Goal: Ask a question

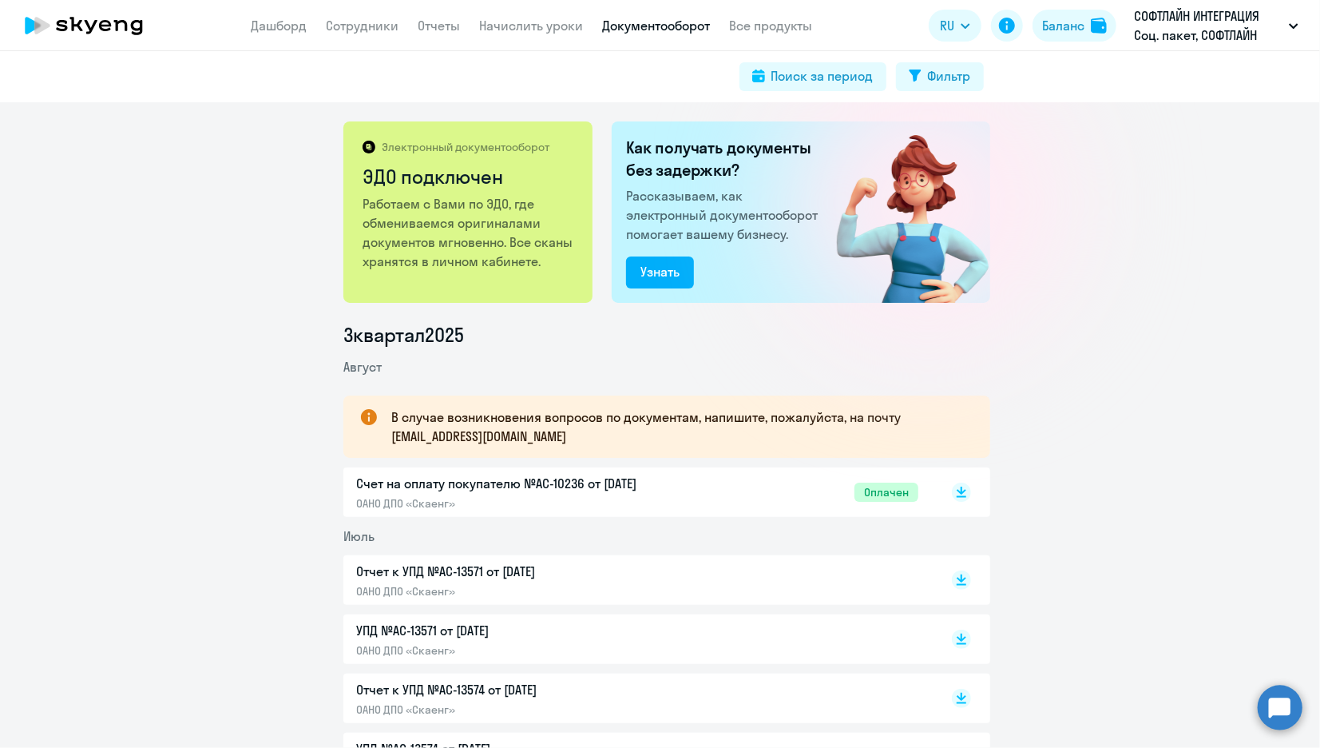
click at [64, 17] on icon at bounding box center [84, 26] width 141 height 40
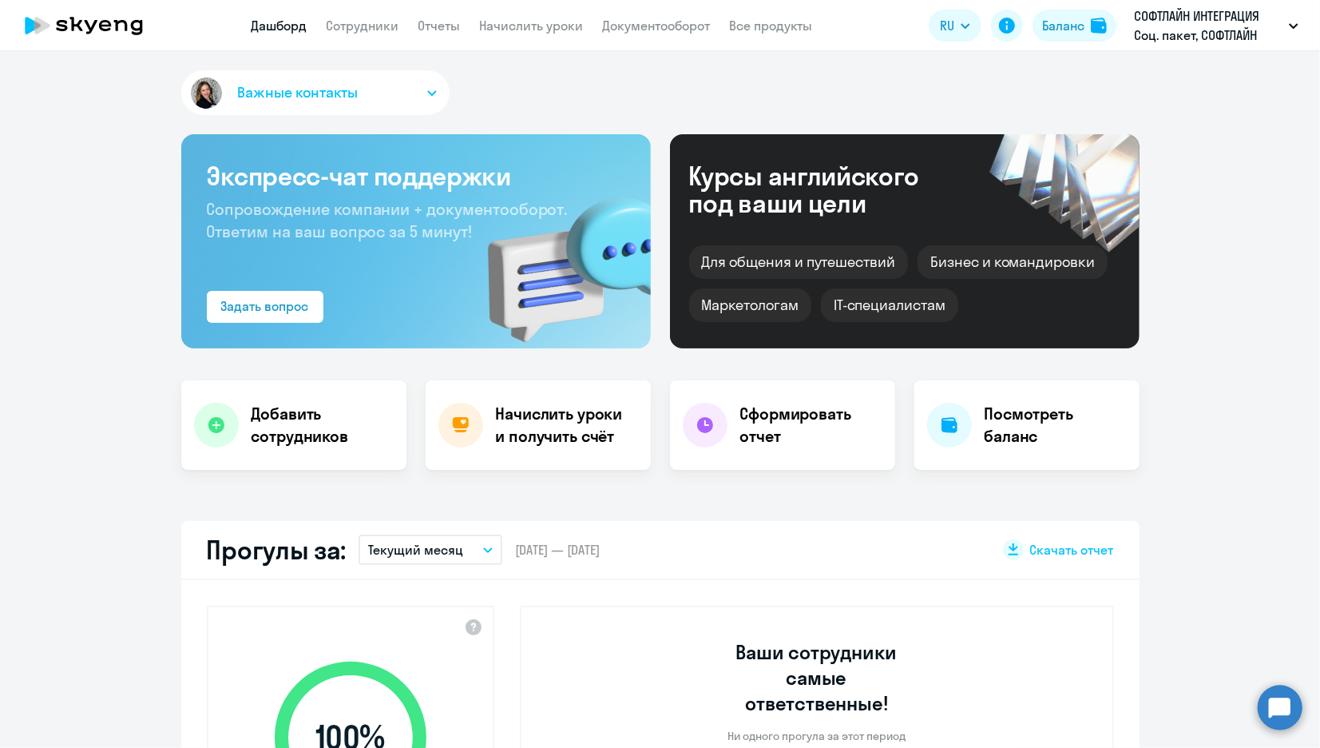
select select "30"
click at [278, 310] on div "Задать вопрос" at bounding box center [265, 305] width 88 height 19
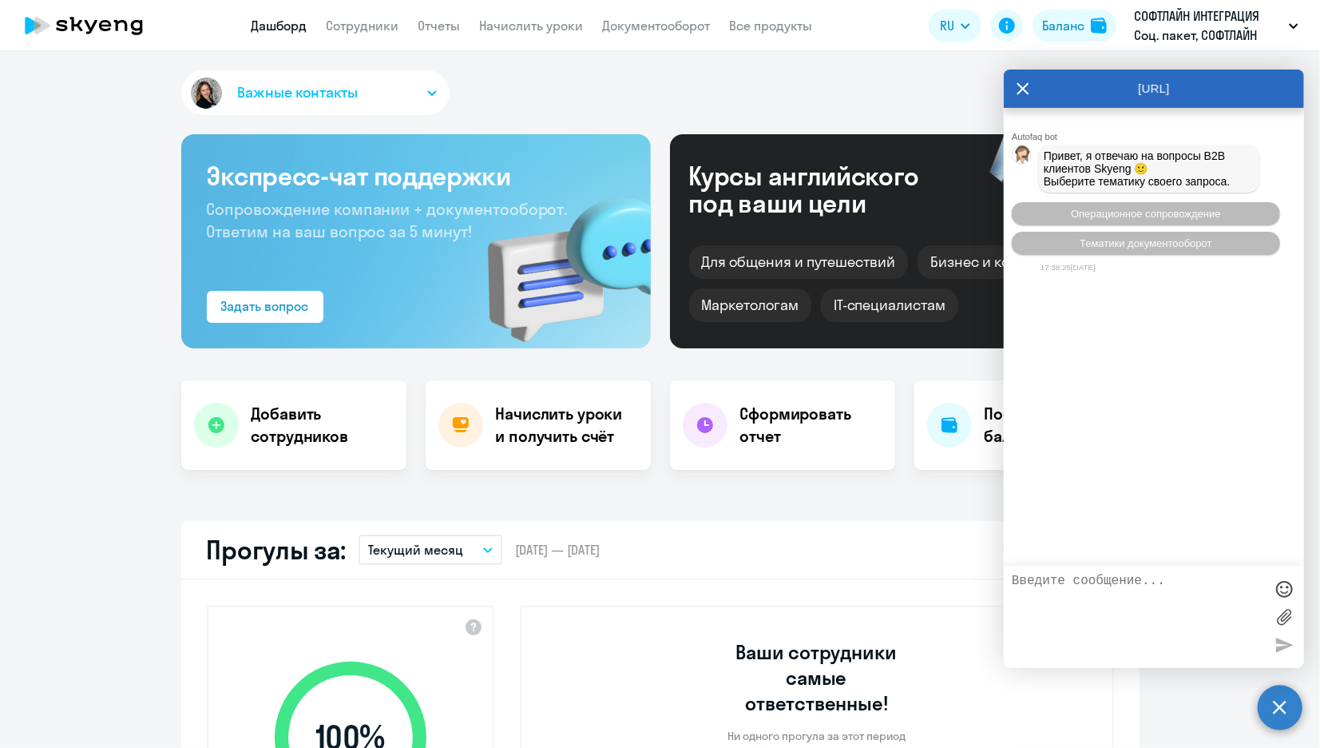
click at [1103, 585] on textarea at bounding box center [1138, 617] width 252 height 86
type textarea "в"
type textarea "какое время одного урока?"
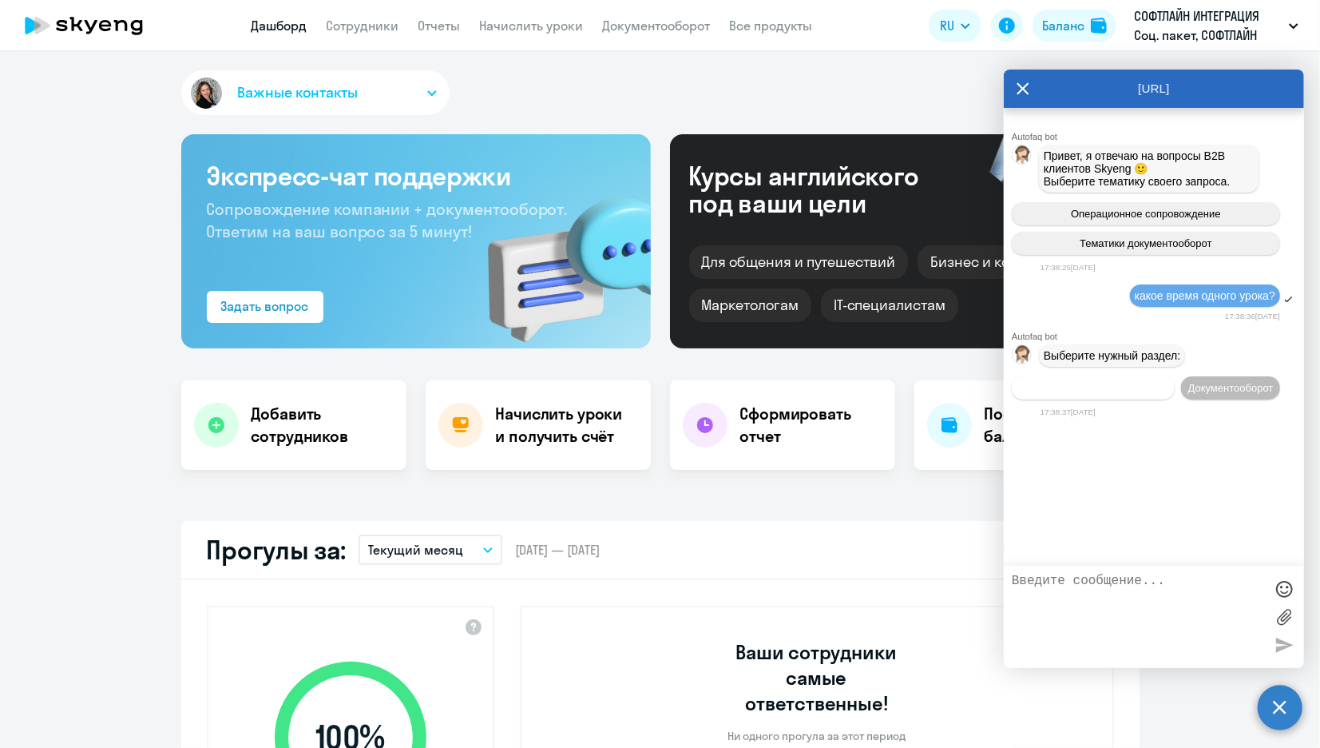
click at [1106, 395] on button "Операционное сопровождение" at bounding box center [1093, 387] width 163 height 23
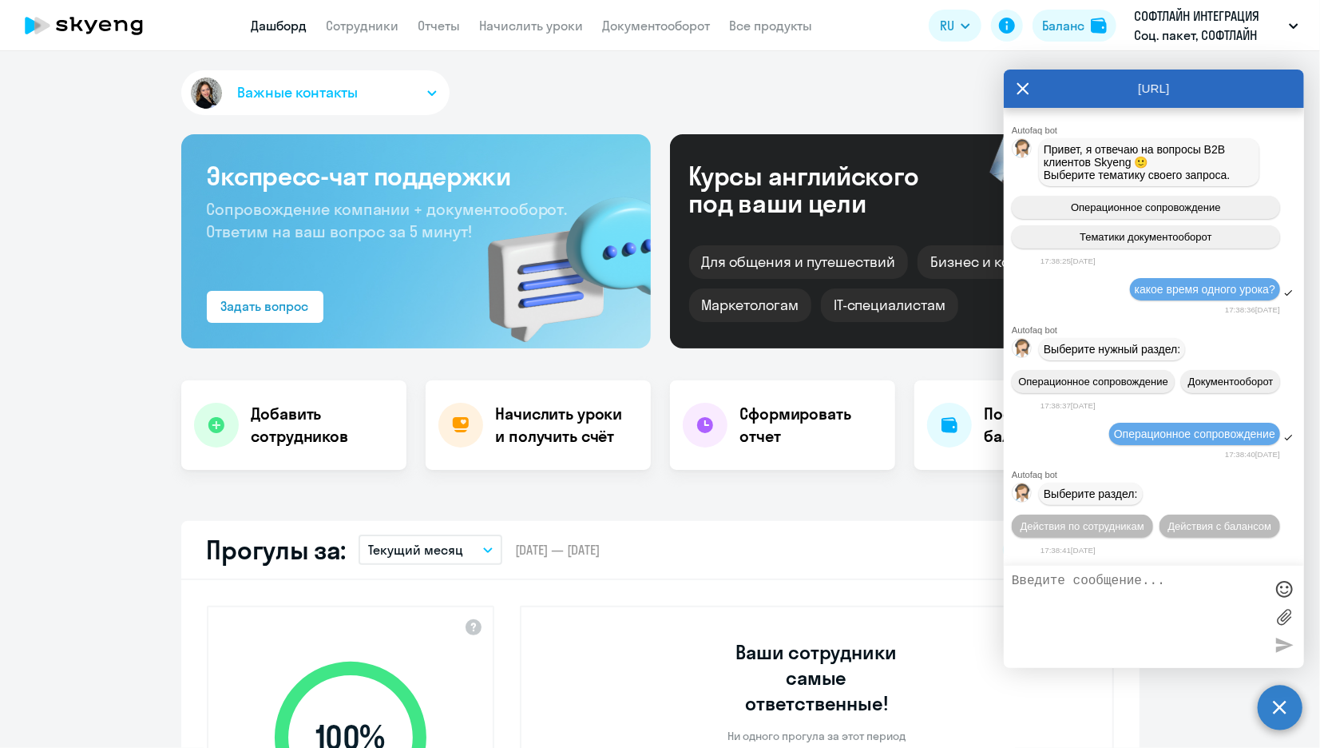
scroll to position [62, 0]
click at [1145, 520] on span "Действия по сотрудникам" at bounding box center [1083, 526] width 124 height 12
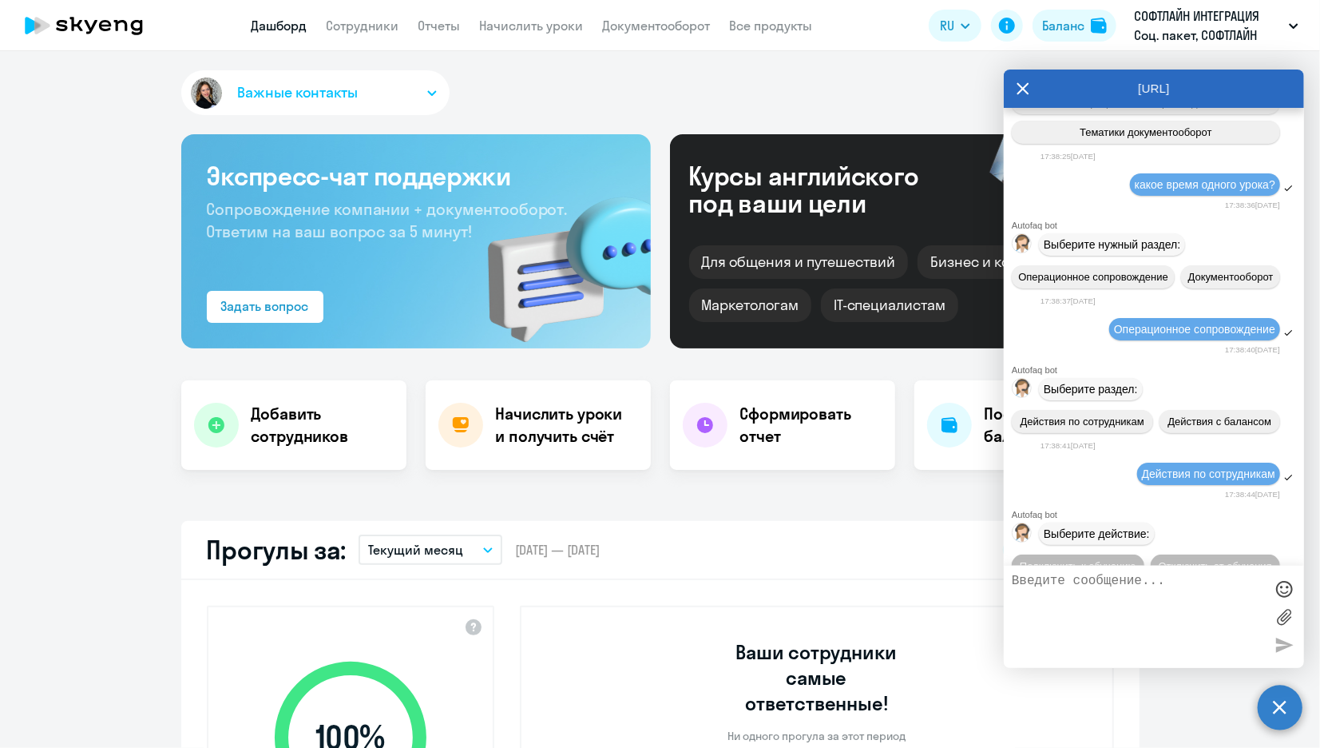
scroll to position [299, 0]
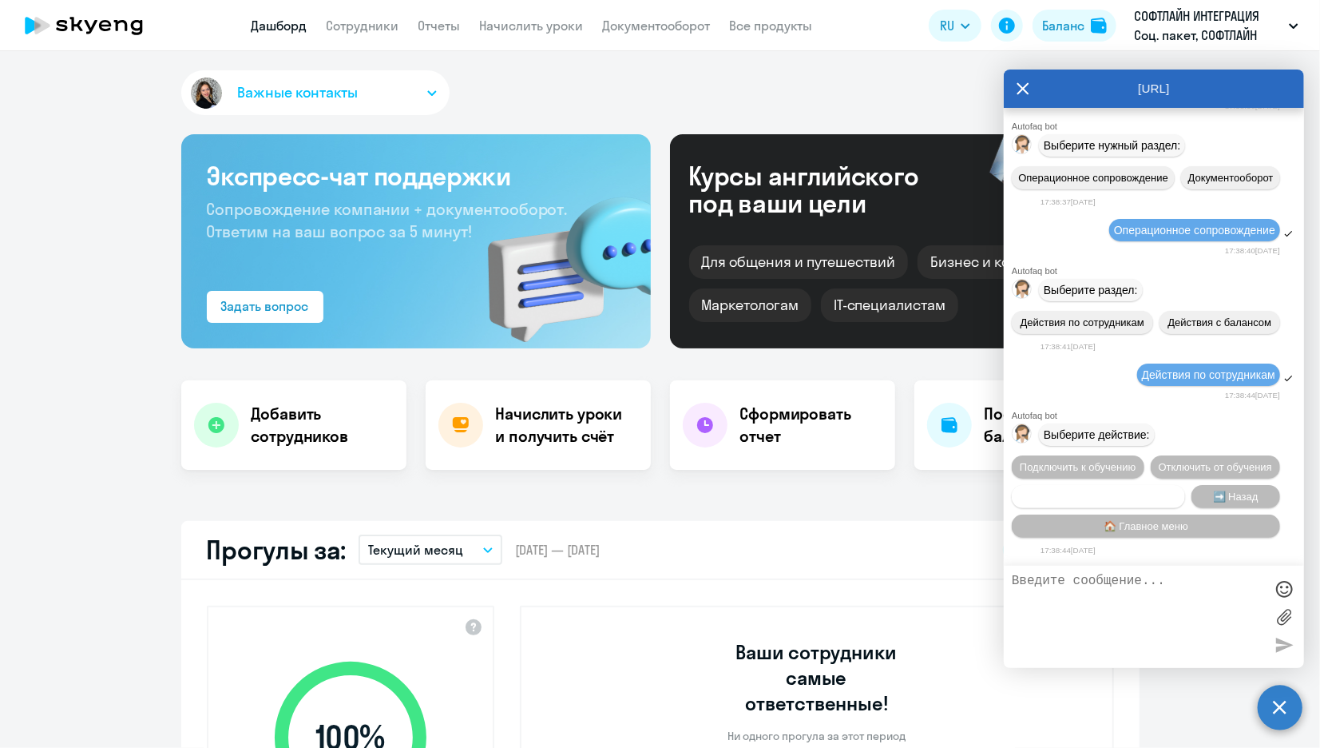
click at [1107, 496] on span "Сотруднику нужна помощь" at bounding box center [1098, 496] width 129 height 12
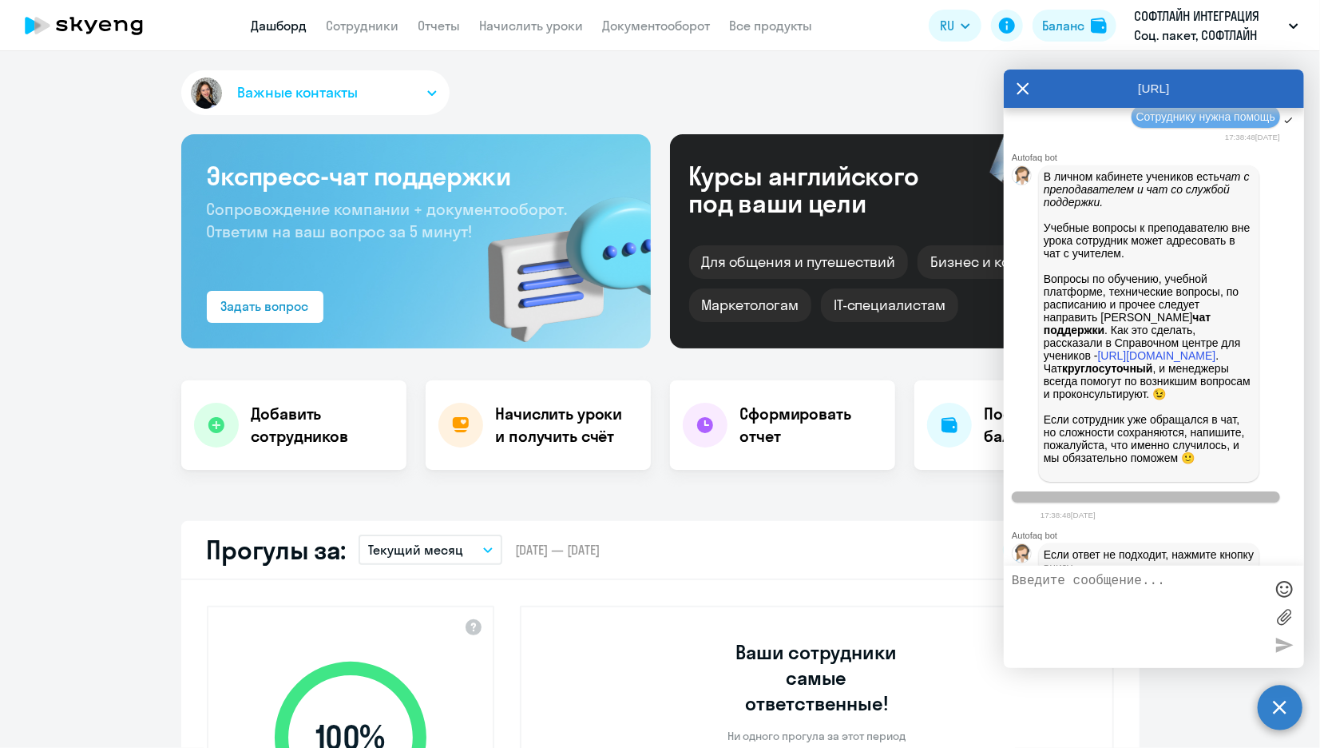
scroll to position [760, 0]
